Goal: Information Seeking & Learning: Learn about a topic

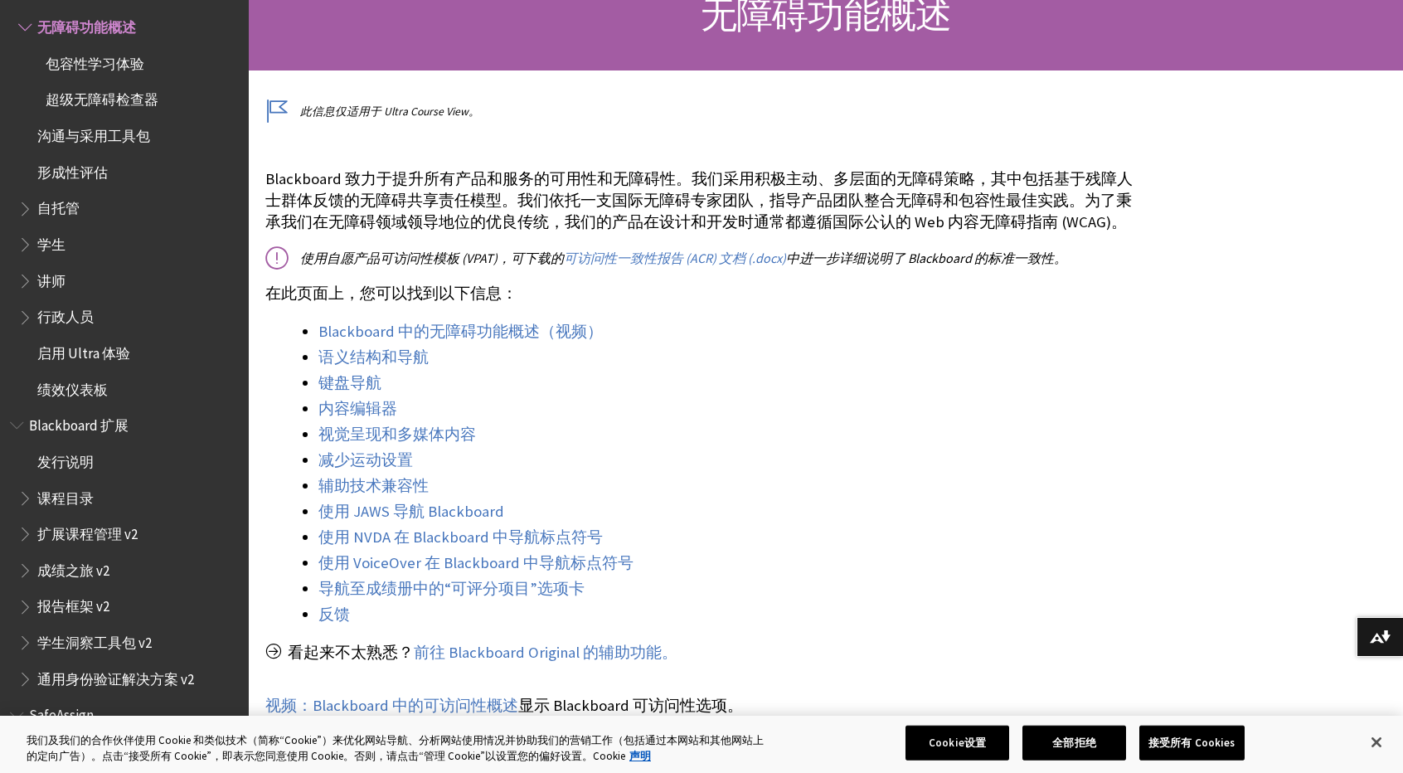
scroll to position [332, 0]
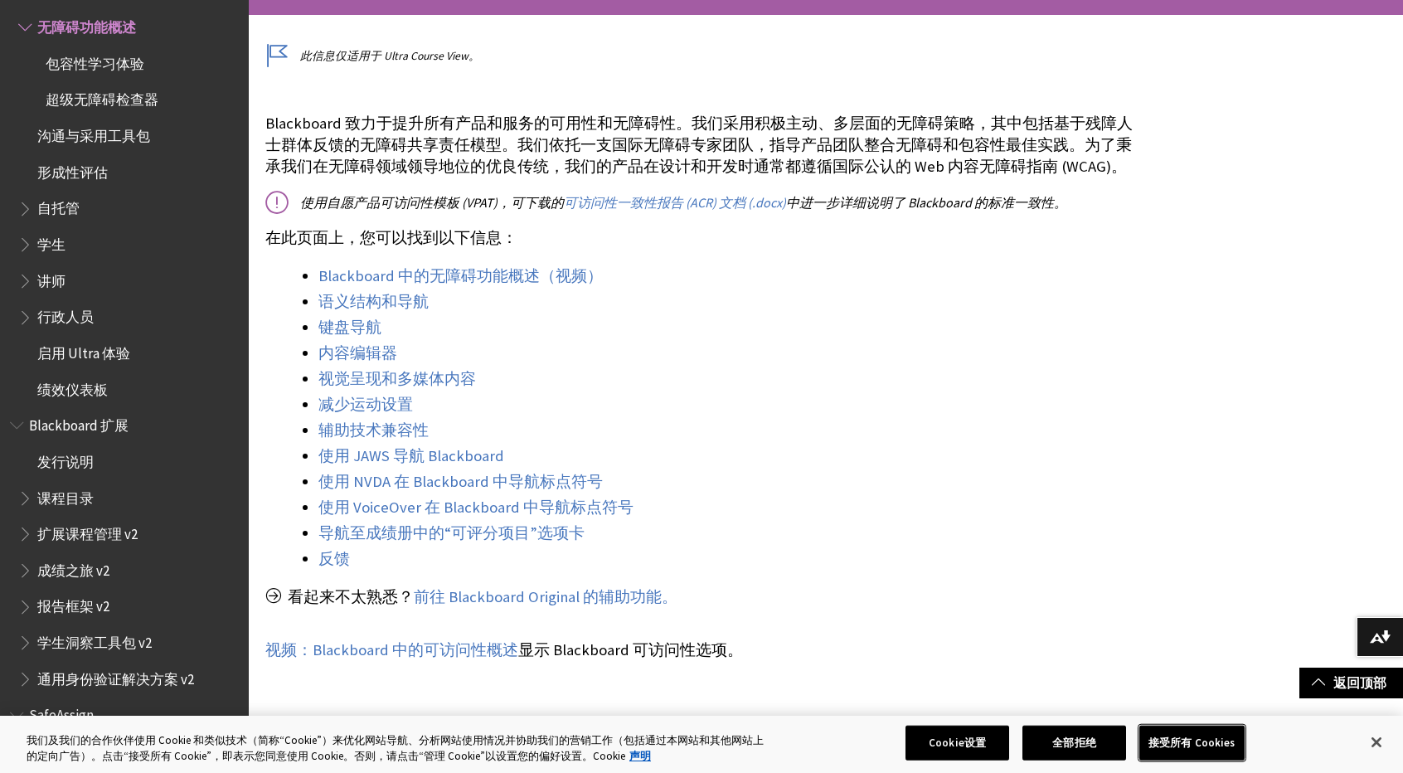
click at [1217, 752] on button "接受所有 Cookies" at bounding box center [1191, 743] width 105 height 35
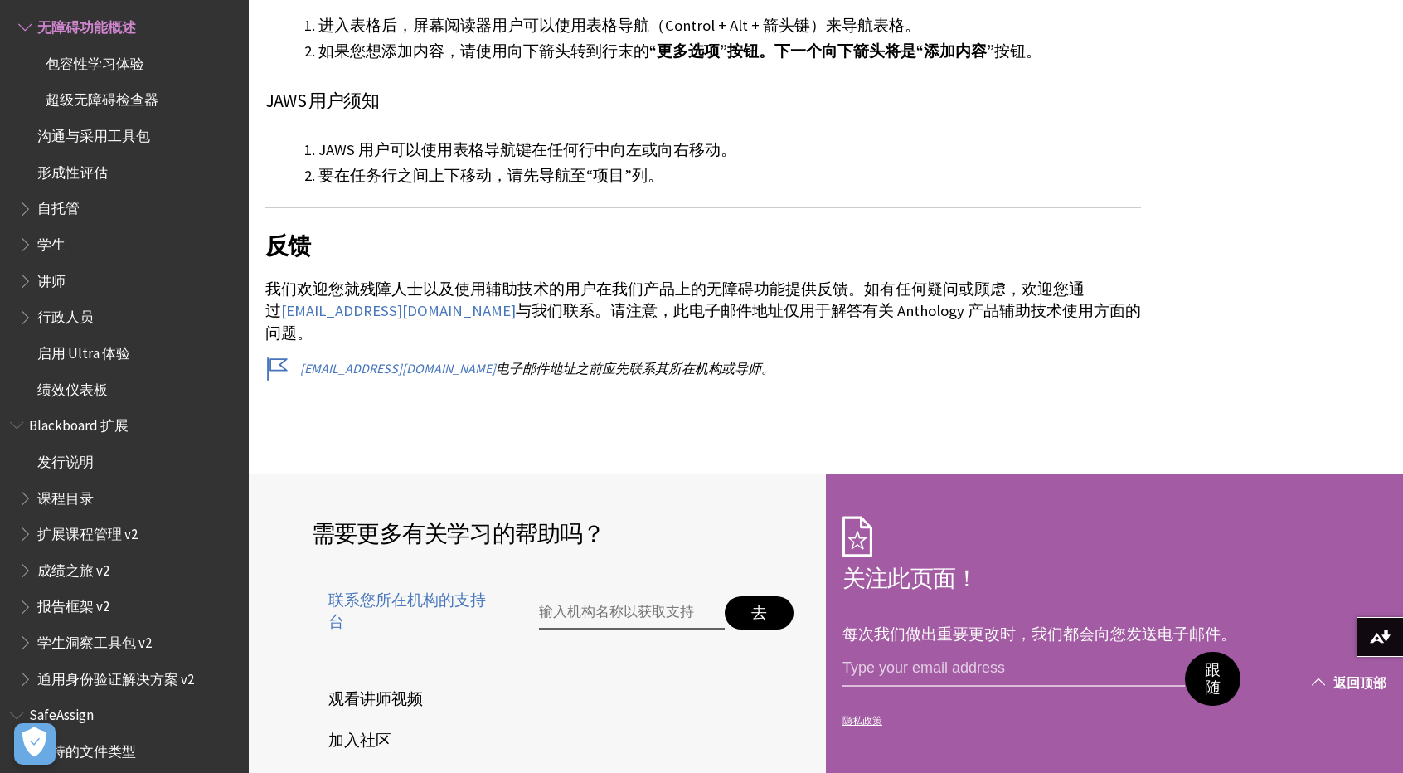
scroll to position [6638, 0]
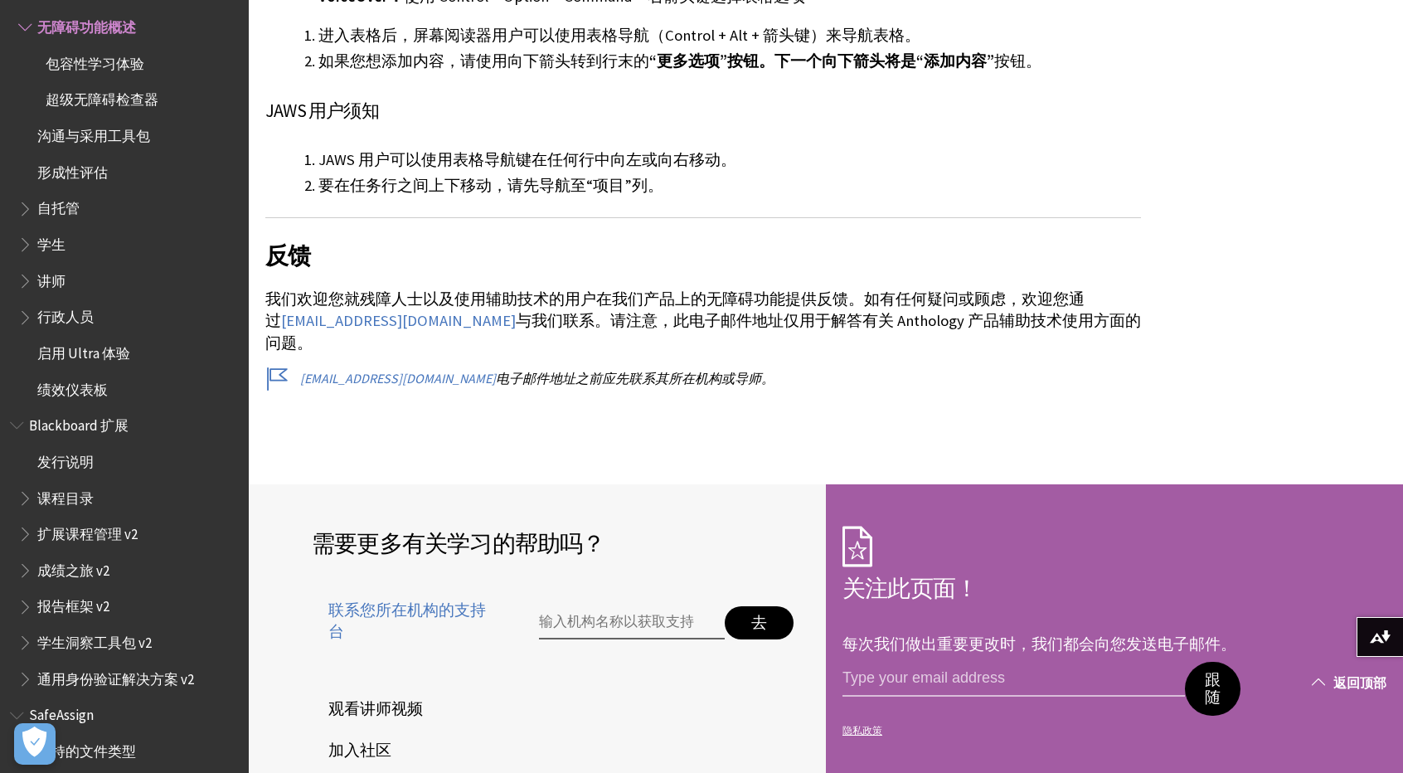
click at [1320, 682] on span at bounding box center [1318, 681] width 13 height 13
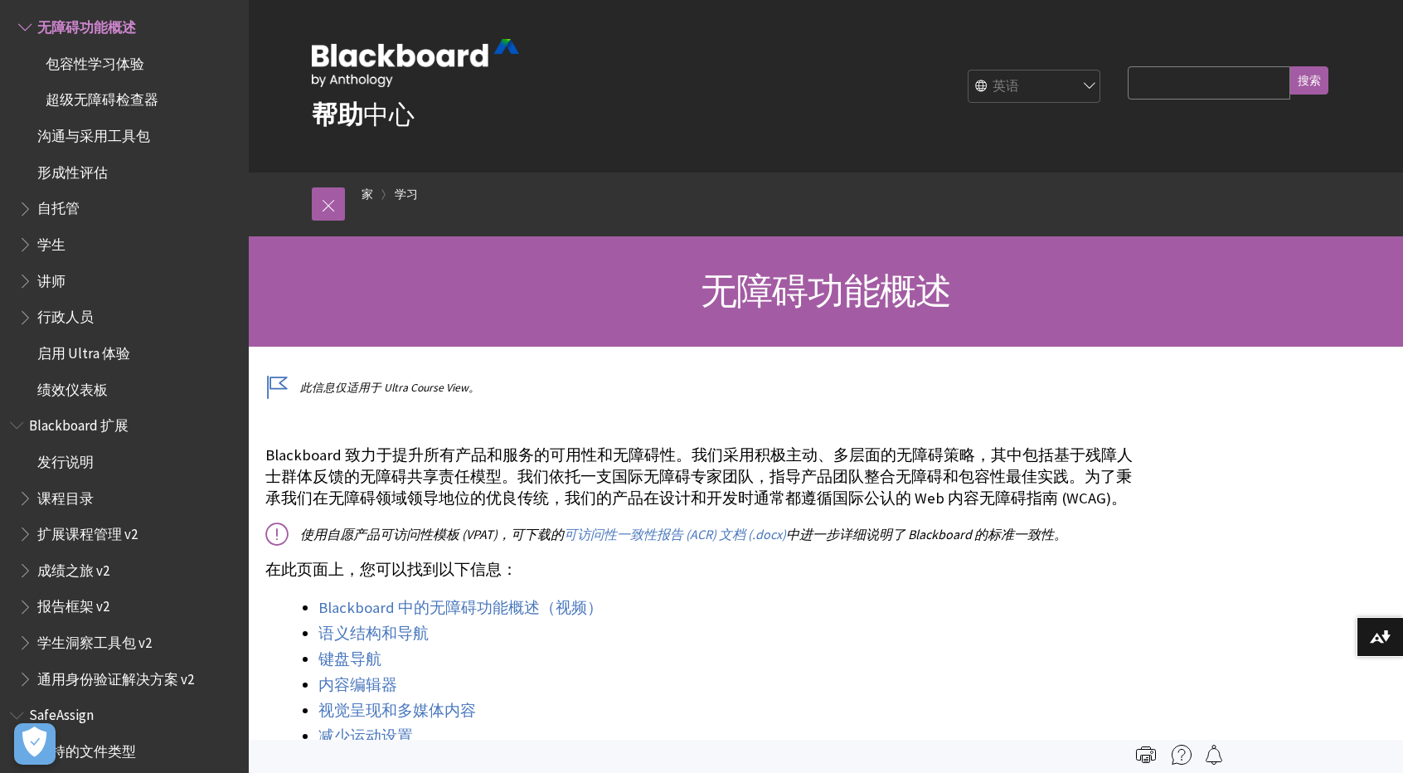
click at [1062, 90] on select "英语 阿拉伯语 加泰罗尼亚 威尔士语 德国 西班牙语 芬兰语 法语 希伯来语 系统 日本语 한국어 荷兰语 挪威语（博克马尔语） 葡萄牙语、巴西 彼 瑞典语 …" at bounding box center [1034, 86] width 133 height 33
select select "/zh-hans/Learn/Accessibility_Overview"
click at [968, 70] on select "英语 阿拉伯语 加泰罗尼亚 威尔士语 德国 西班牙语 芬兰语 法语 希伯来语 系统 日本语 한국어 荷兰语 挪威语（博克马尔语） 葡萄牙语、巴西 彼 瑞典语 …" at bounding box center [1034, 86] width 133 height 33
